Goal: Check status: Check status

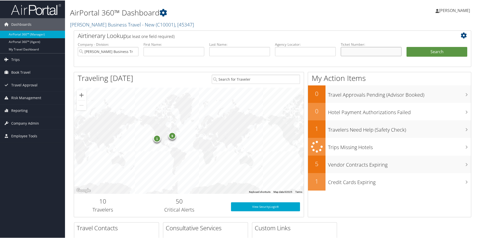
click at [347, 52] on input "text" at bounding box center [371, 51] width 61 height 9
paste input "5267144928894"
type input "5267144928894"
click at [421, 49] on button "Search" at bounding box center [437, 52] width 61 height 10
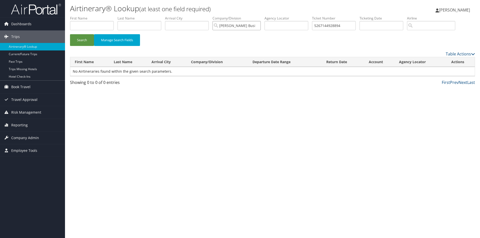
click at [234, 23] on input "Christopherson Business Travel - New" at bounding box center [237, 25] width 48 height 9
drag, startPoint x: 77, startPoint y: 41, endPoint x: 79, endPoint y: 44, distance: 4.2
click at [77, 41] on button "Search" at bounding box center [82, 40] width 24 height 12
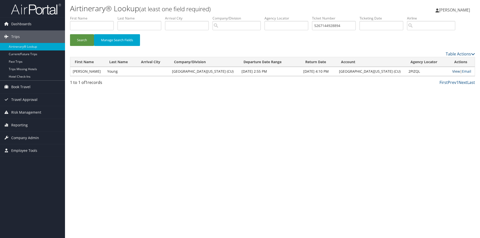
click at [453, 71] on link "View" at bounding box center [457, 71] width 8 height 5
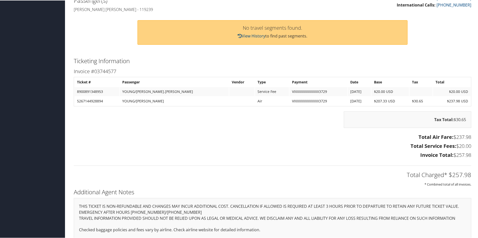
scroll to position [207, 0]
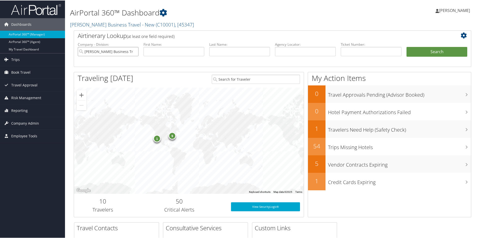
click at [135, 51] on input "[PERSON_NAME] Business Travel - New" at bounding box center [108, 51] width 61 height 9
click at [284, 52] on input "text" at bounding box center [305, 51] width 61 height 9
paste input "CZ6X2T"
type input "CZ6X2T"
click at [416, 50] on button "Search" at bounding box center [437, 52] width 61 height 10
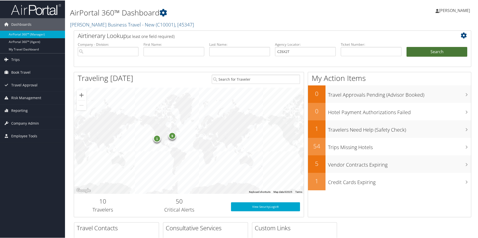
click at [416, 50] on button "Search" at bounding box center [437, 52] width 61 height 10
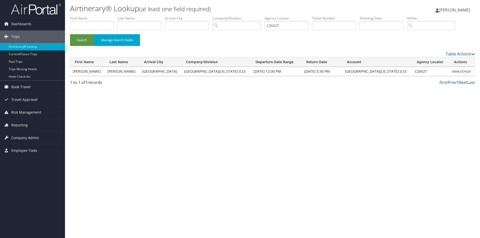
click at [452, 70] on link "View" at bounding box center [456, 71] width 8 height 5
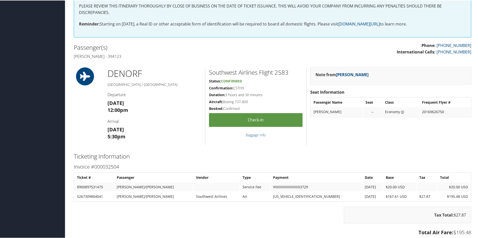
scroll to position [158, 0]
